Goal: Information Seeking & Learning: Learn about a topic

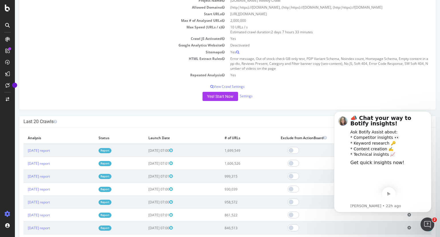
scroll to position [69, 0]
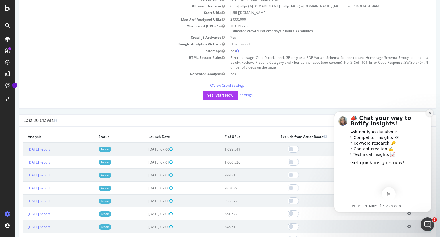
click at [430, 113] on icon "Dismiss notification" at bounding box center [430, 113] width 2 height 2
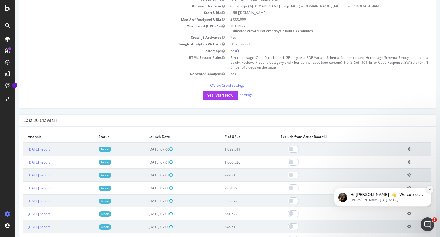
click at [432, 190] on button "Dismiss notification" at bounding box center [429, 188] width 7 height 7
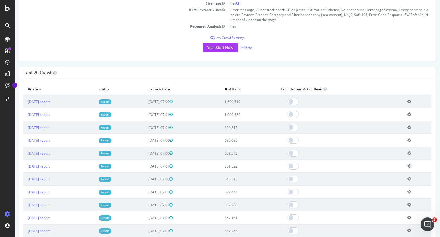
scroll to position [0, 0]
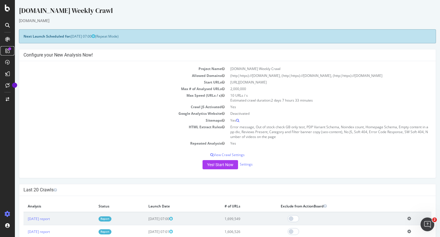
click at [7, 51] on icon at bounding box center [7, 50] width 5 height 5
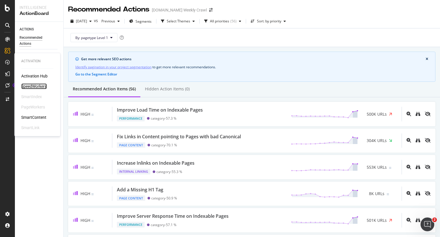
click at [25, 87] on div "SpeedWorkers" at bounding box center [33, 86] width 25 height 6
